Goal: Entertainment & Leisure: Consume media (video, audio)

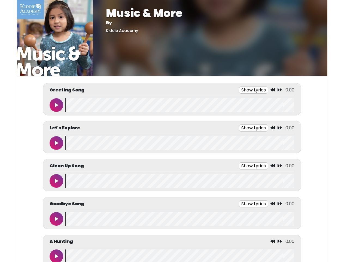
click at [254, 90] on button "Show Lyrics" at bounding box center [253, 89] width 29 height 7
click at [273, 90] on icon at bounding box center [273, 90] width 4 height 4
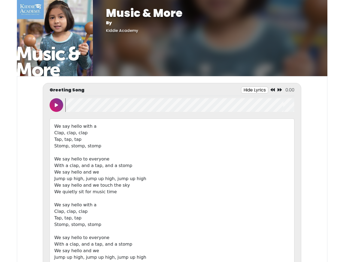
click at [280, 90] on icon at bounding box center [280, 90] width 4 height 4
click at [56, 105] on icon at bounding box center [56, 105] width 3 height 4
click at [180, 105] on wave at bounding box center [179, 105] width 229 height 14
click at [254, 128] on div "We say hello with a Clap, clap, clap Tap, tap, tap Stomp, stomp, stomp We say h…" at bounding box center [172, 198] width 245 height 160
click at [273, 128] on div "We say hello with a Clap, clap, clap Tap, tap, tap Stomp, stomp, stomp We say h…" at bounding box center [172, 198] width 245 height 160
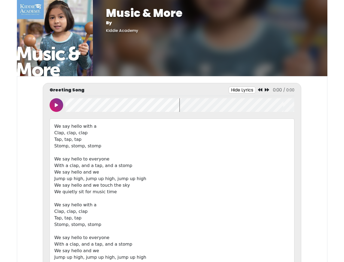
click at [280, 128] on div "We say hello with a Clap, clap, clap Tap, tap, tap Stomp, stomp, stomp We say h…" at bounding box center [172, 198] width 245 height 160
click at [56, 143] on div "We say hello with a Clap, clap, clap Tap, tap, tap Stomp, stomp, stomp We say h…" at bounding box center [172, 198] width 245 height 160
click at [180, 143] on div "We say hello with a Clap, clap, clap Tap, tap, tap Stomp, stomp, stomp We say h…" at bounding box center [172, 198] width 245 height 160
